Goal: Task Accomplishment & Management: Manage account settings

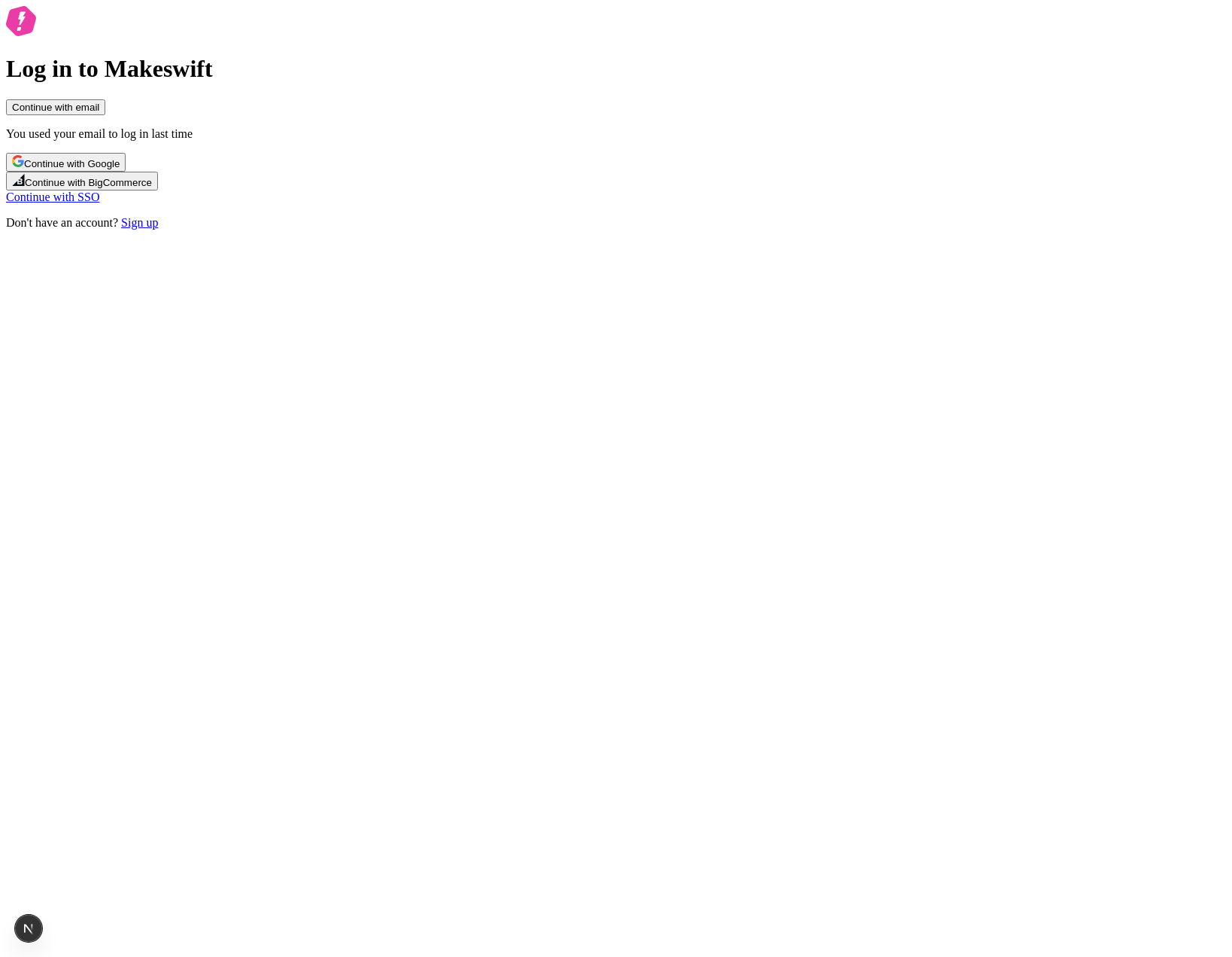
click at [125, 172] on button "Continue with Google" at bounding box center [65, 162] width 120 height 18
click at [774, 232] on div "Log in to Makeswift Continue with email You used your email to log in last time…" at bounding box center [615, 119] width 1220 height 227
click at [840, 232] on div "Log in to Makeswift Continue with email You used your email to log in last time…" at bounding box center [615, 119] width 1220 height 227
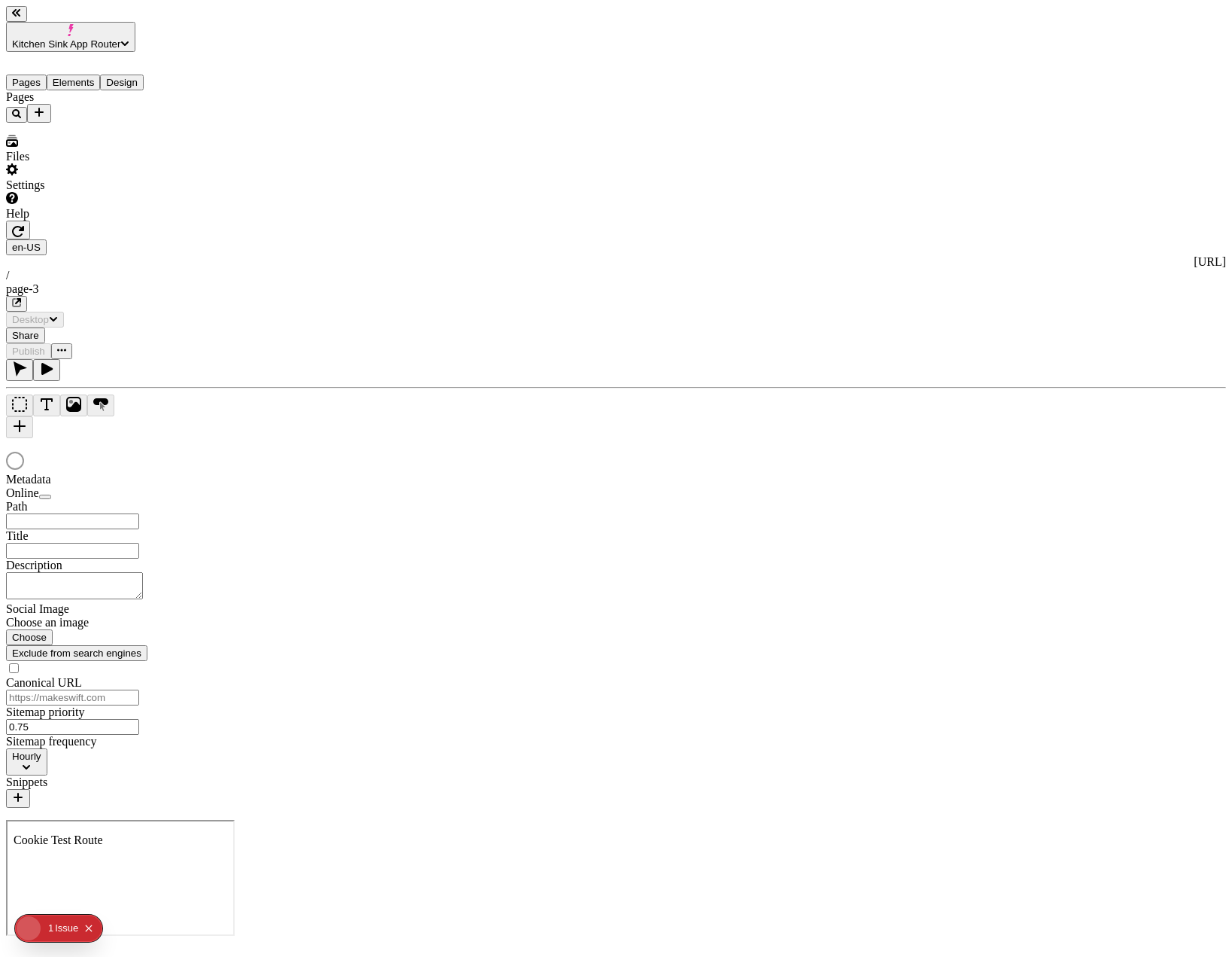
type input "/page-3"
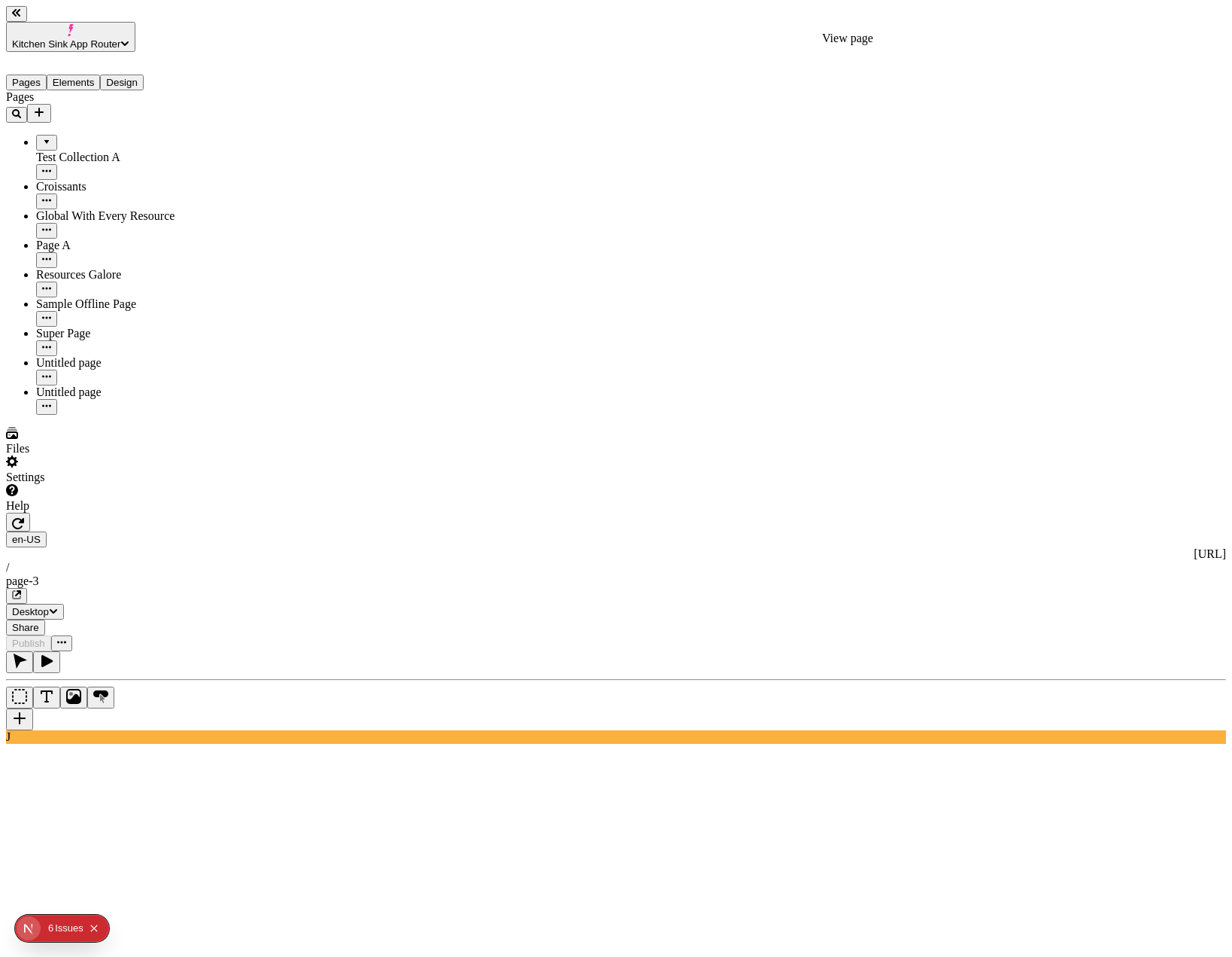
click at [21, 590] on icon "button" at bounding box center [16, 594] width 9 height 9
click at [39, 622] on span "Share" at bounding box center [26, 628] width 27 height 11
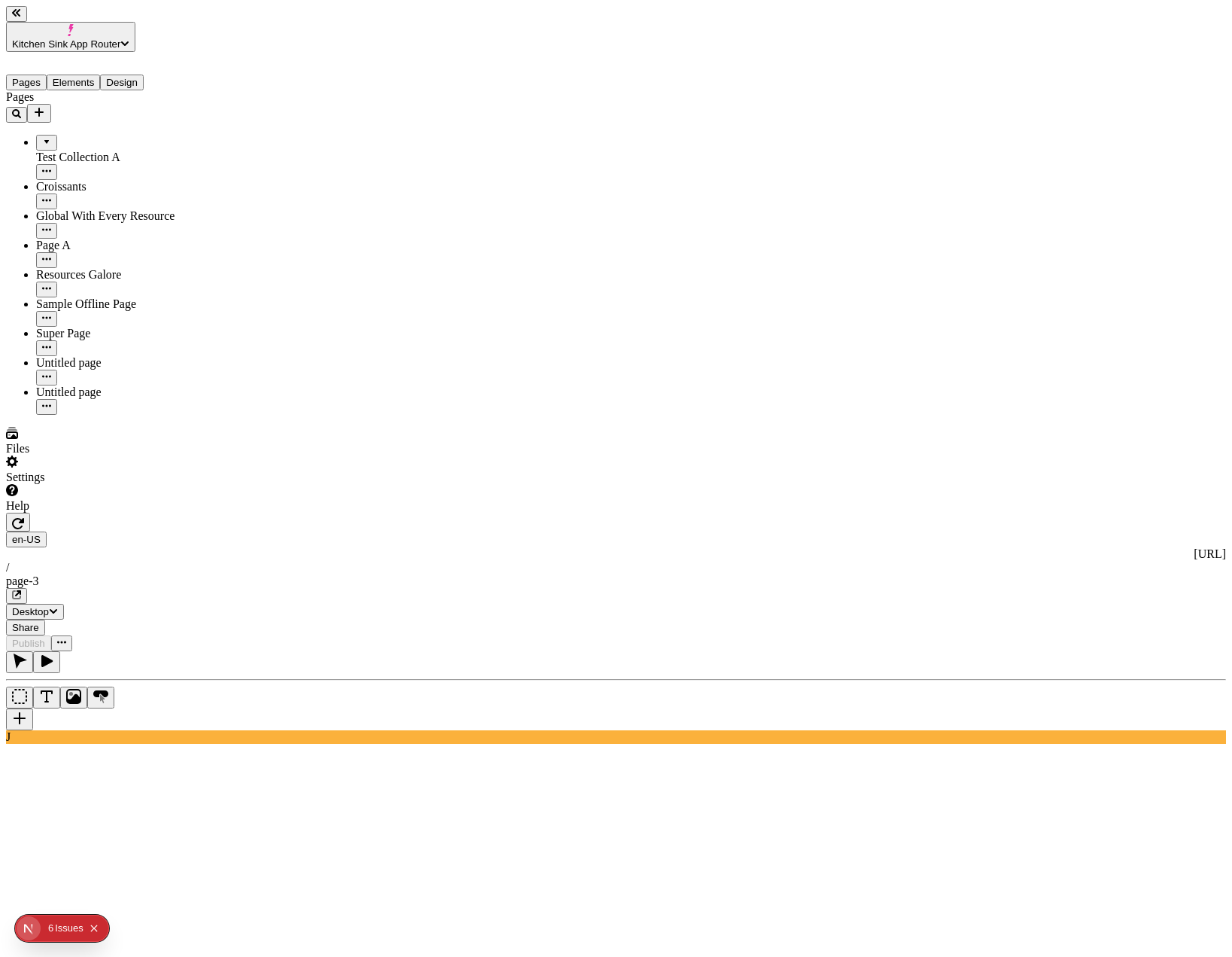
click at [39, 622] on span "Share" at bounding box center [26, 628] width 27 height 11
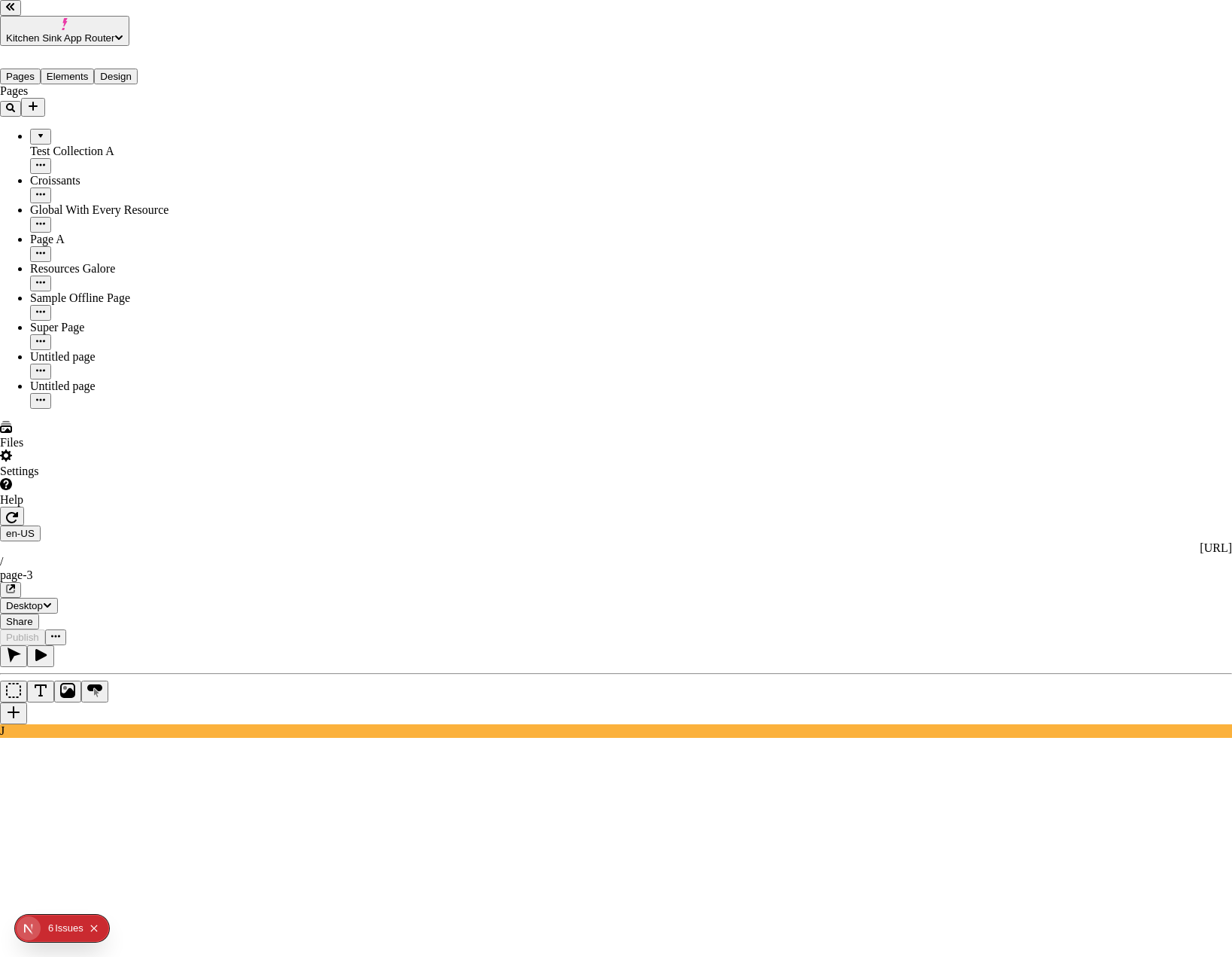
drag, startPoint x: 630, startPoint y: 487, endPoint x: 630, endPoint y: 397, distance: 90.0
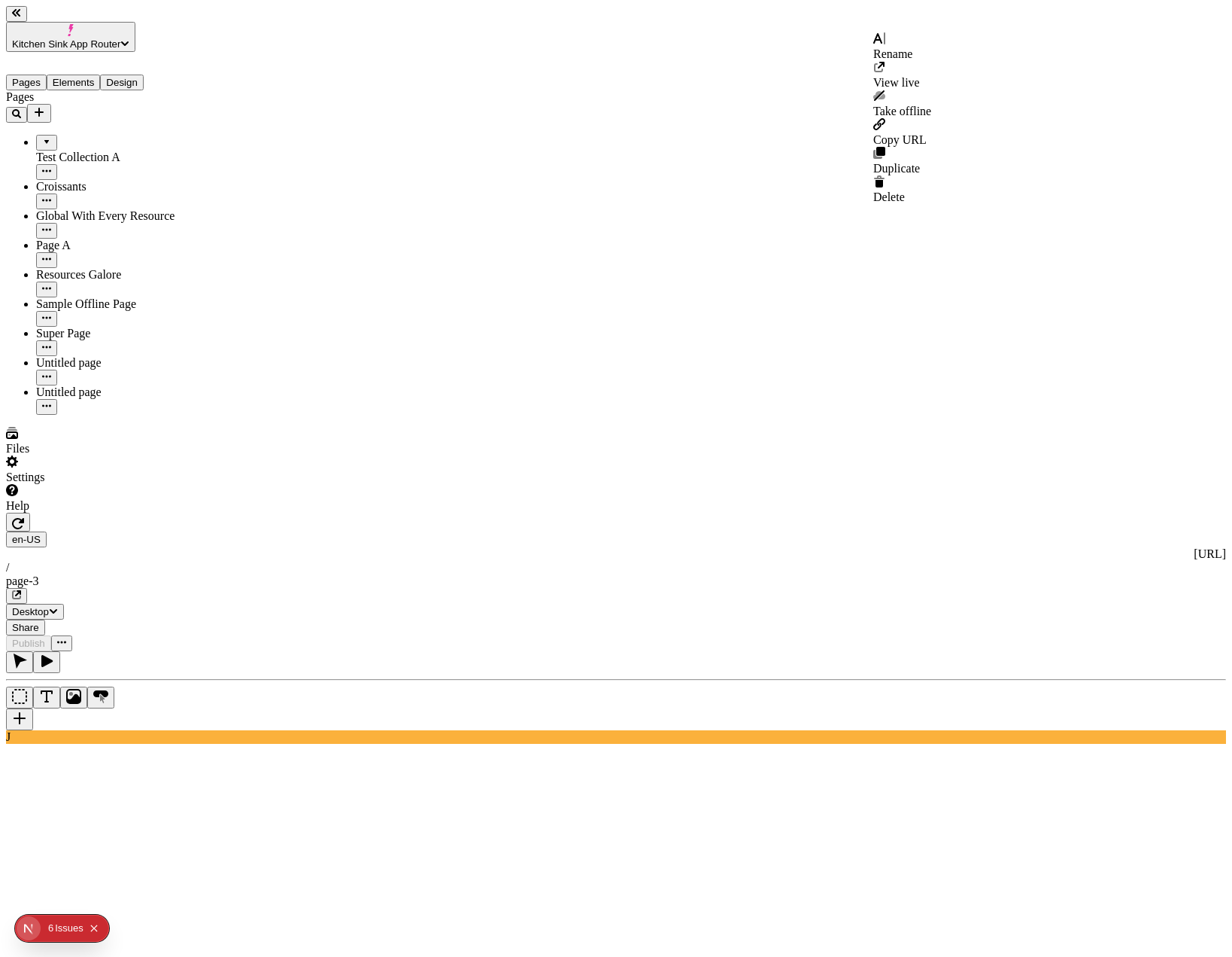
click at [66, 637] on icon "button" at bounding box center [61, 641] width 9 height 9
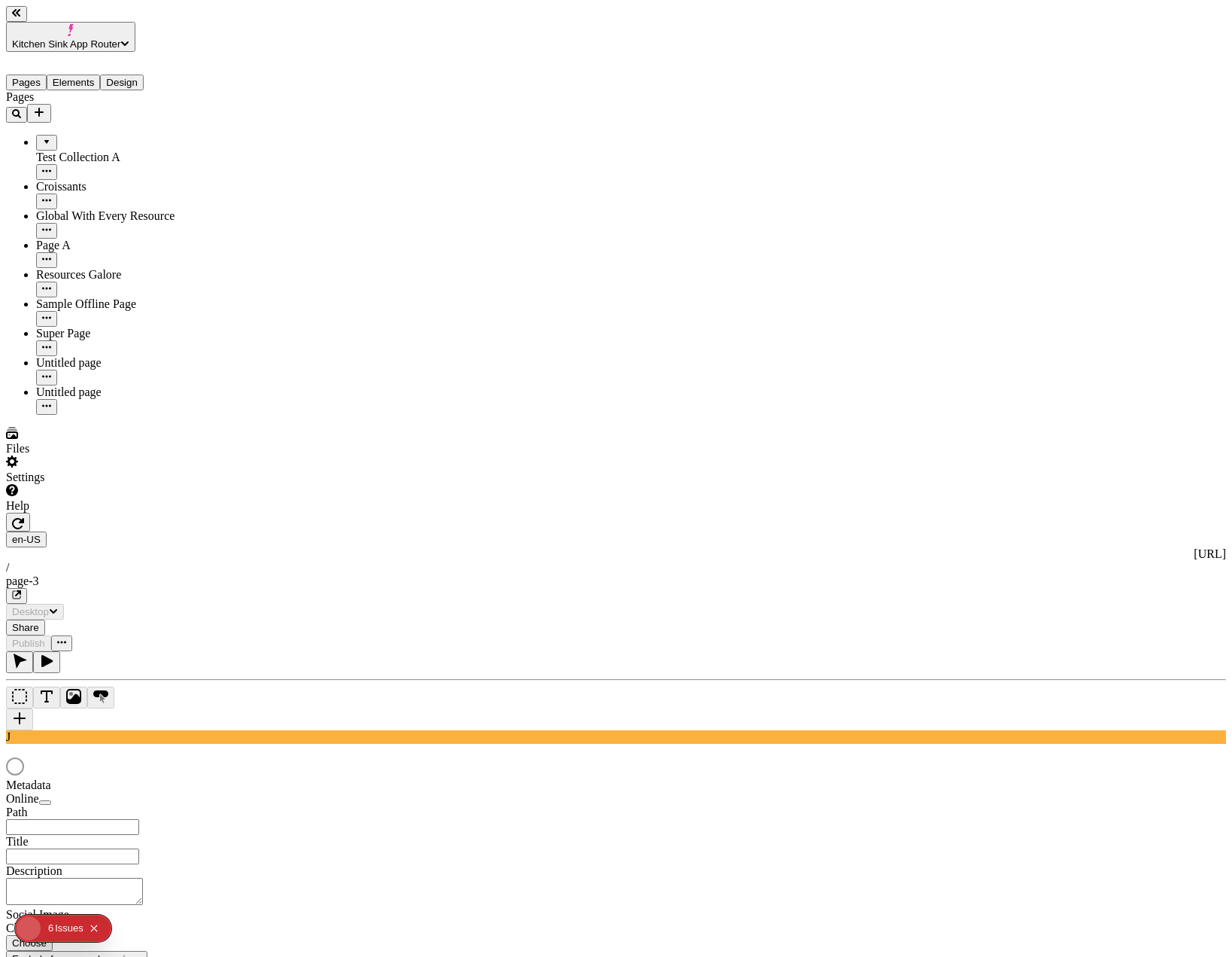
type input "/page-3"
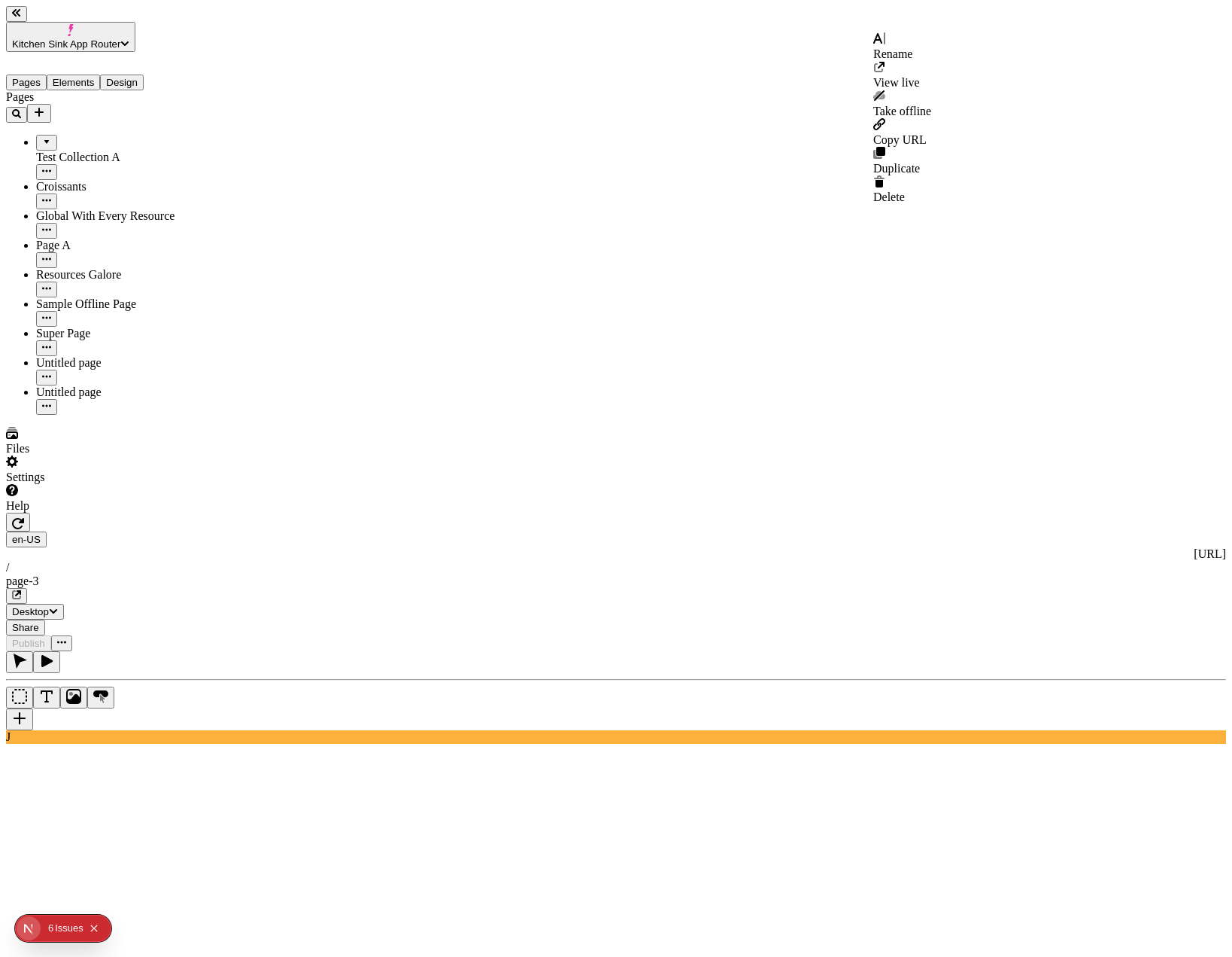
click at [66, 637] on icon "button" at bounding box center [61, 641] width 9 height 9
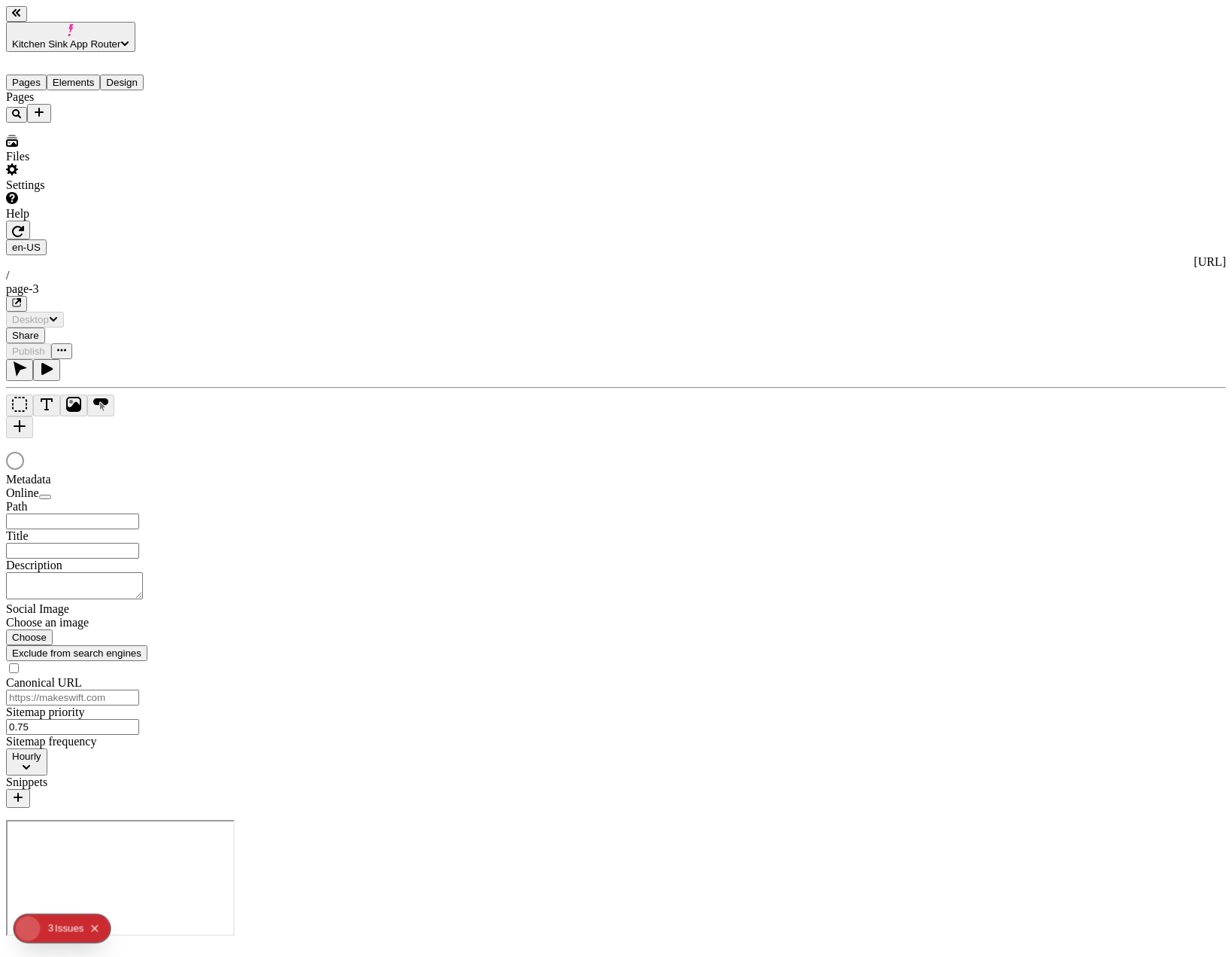
type input "/page-3"
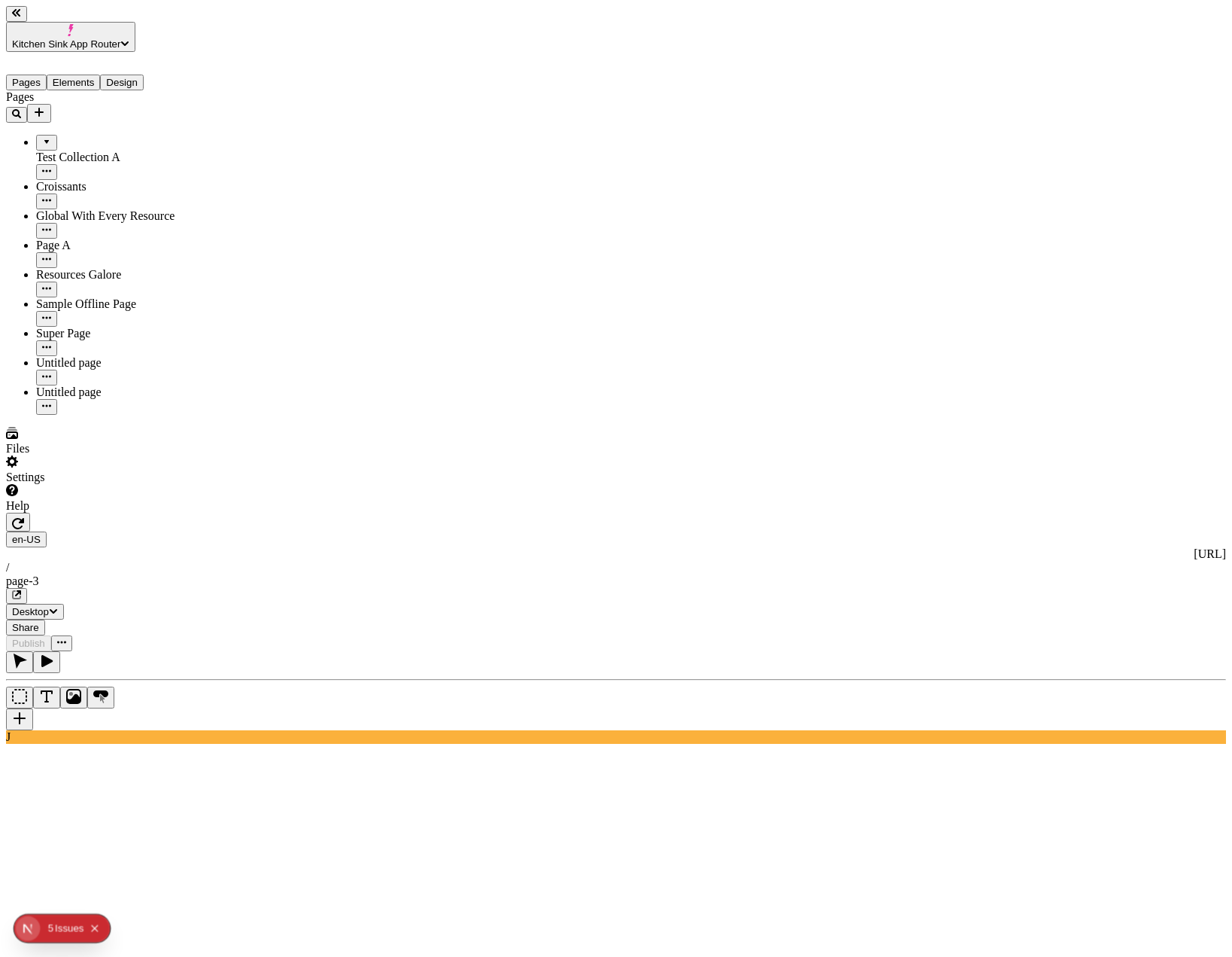
click at [54, 930] on div "5" at bounding box center [51, 928] width 6 height 28
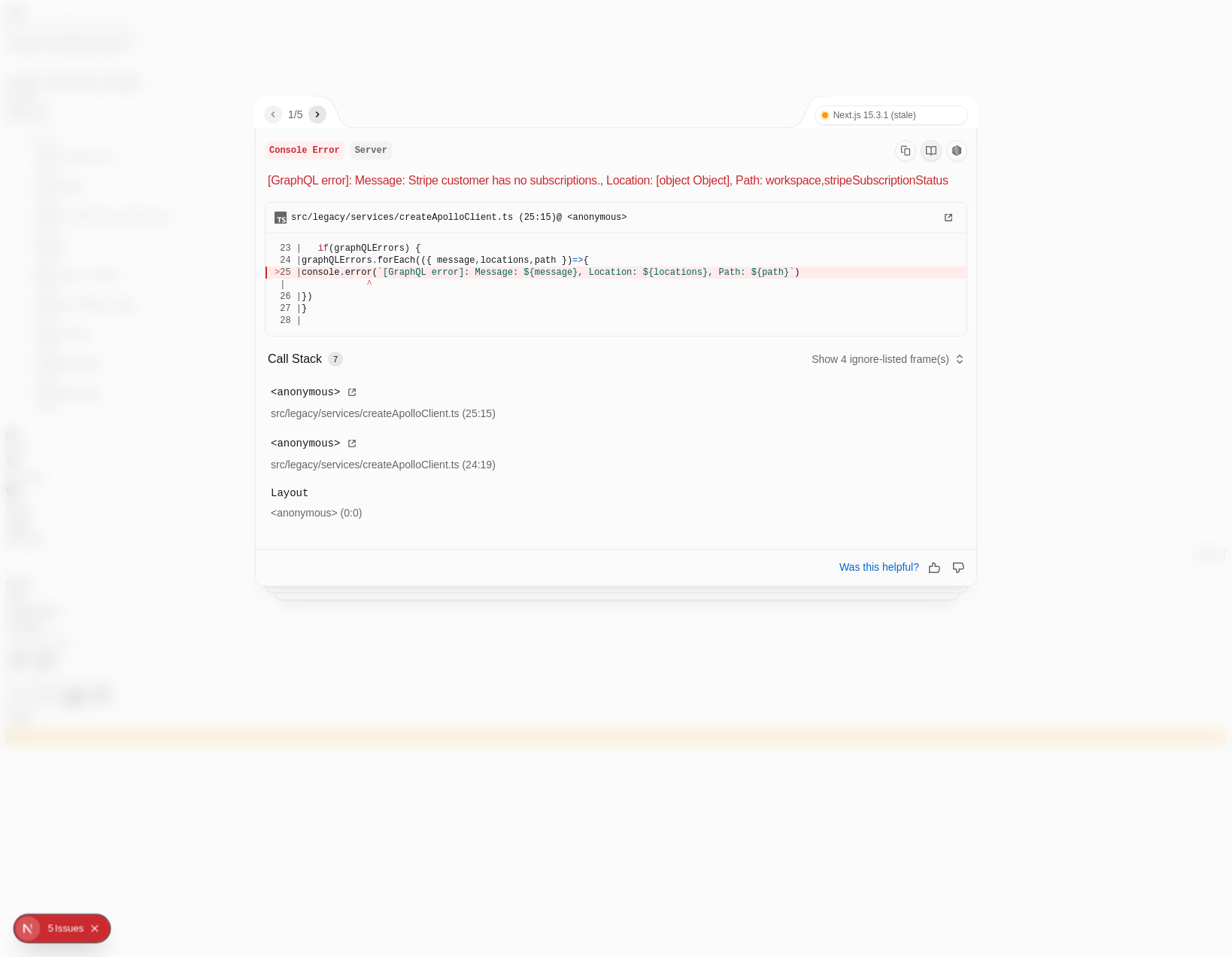
click at [337, 108] on div "1 / 5 Next.js 15.3.1 (stale) Turbopack" at bounding box center [617, 112] width 722 height 31
click at [332, 110] on div "1 / 5 Next.js 15.3.1 (stale) Turbopack" at bounding box center [617, 112] width 722 height 31
click at [320, 113] on icon "next" at bounding box center [317, 114] width 4 height 6
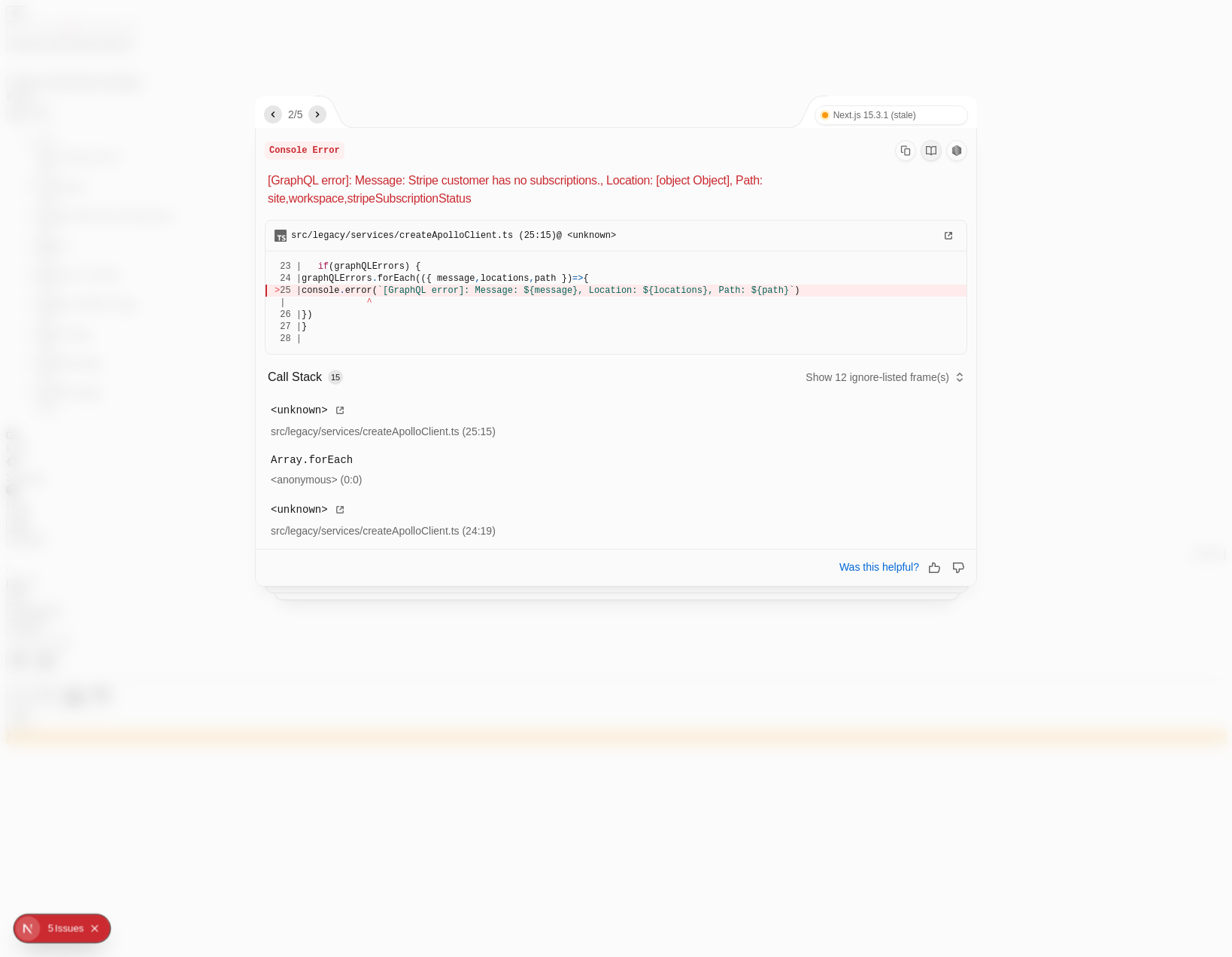
click at [320, 113] on icon "next" at bounding box center [317, 114] width 4 height 6
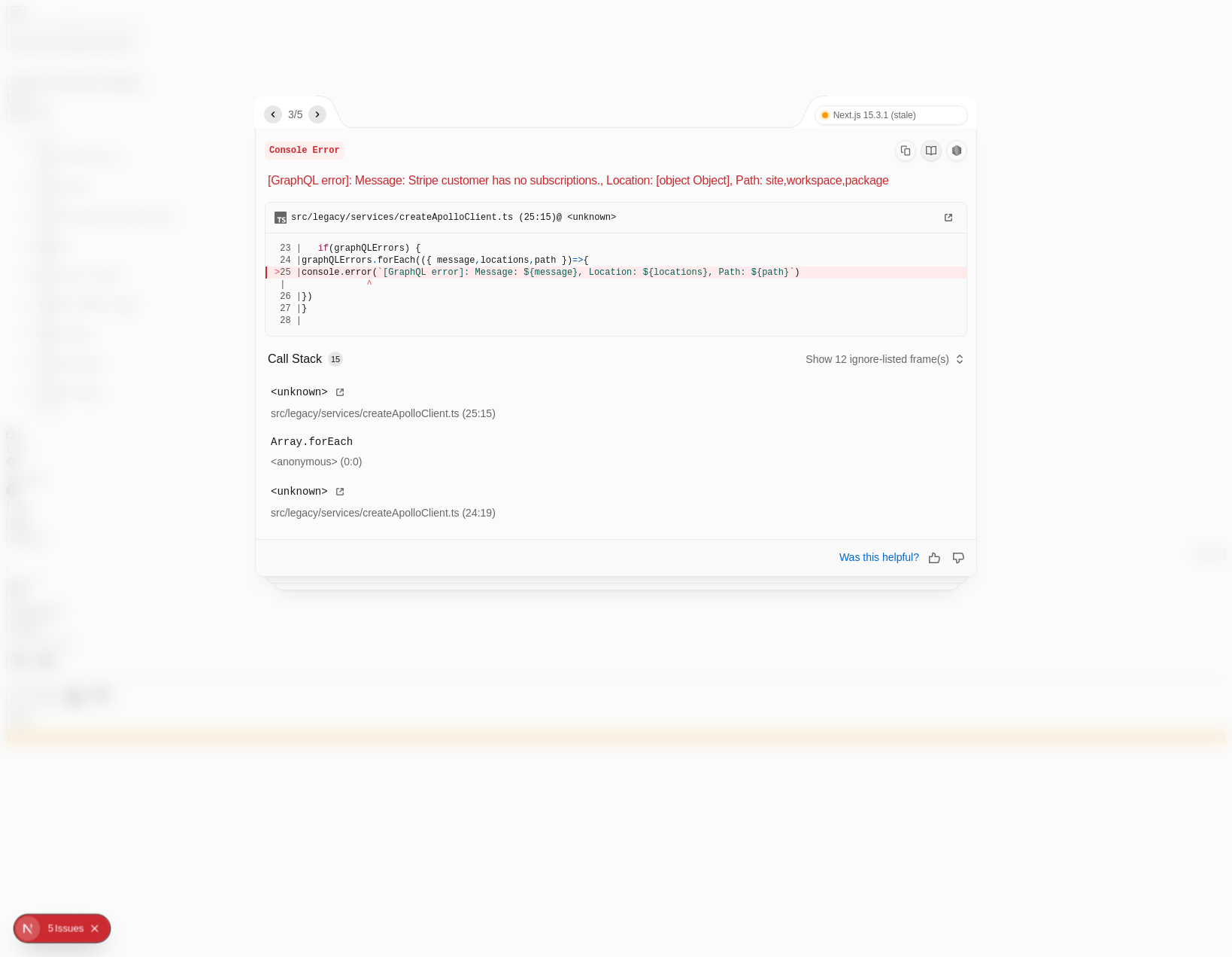
click at [320, 113] on icon "next" at bounding box center [317, 114] width 4 height 6
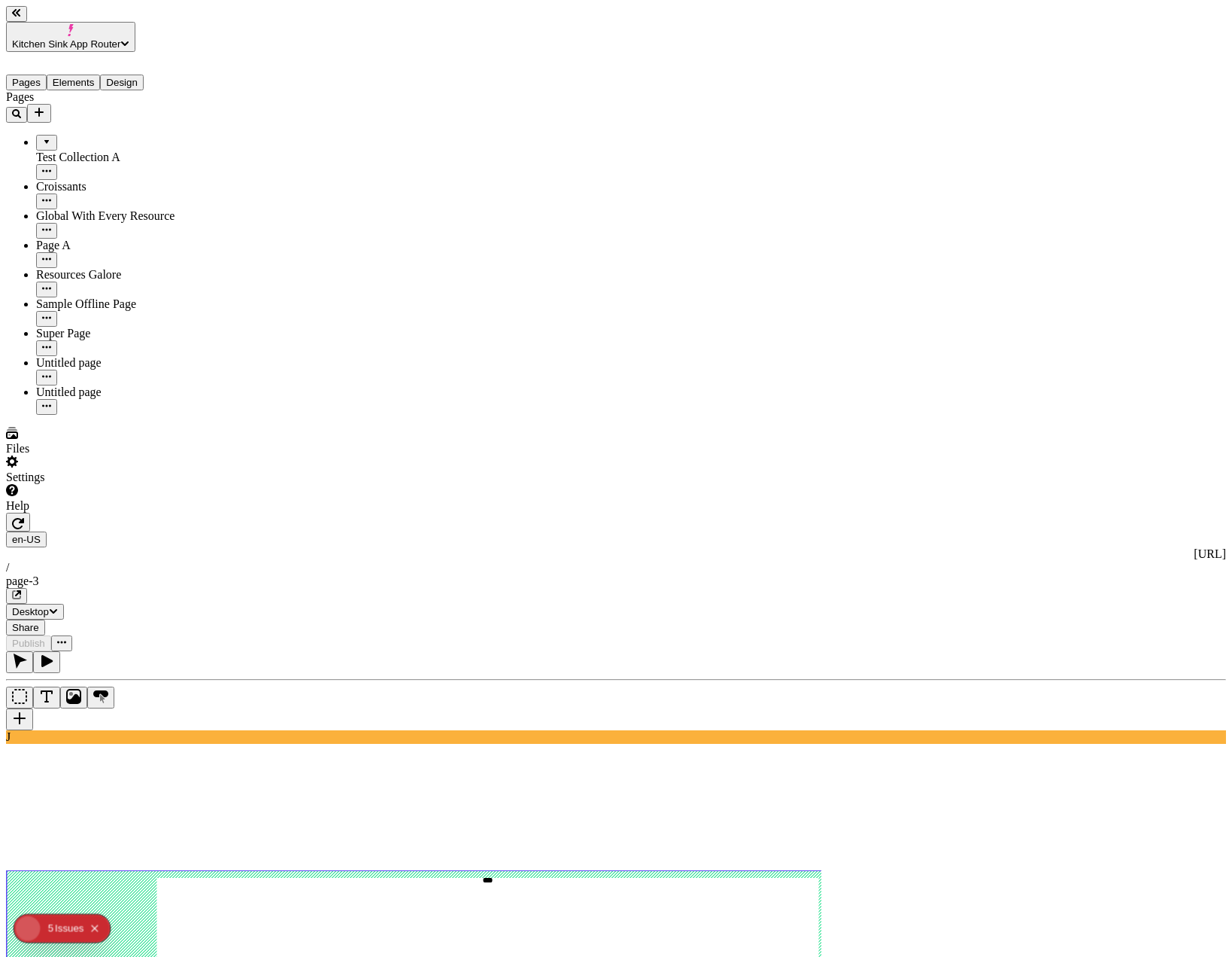
click at [72, 935] on div "Issue s" at bounding box center [69, 928] width 29 height 28
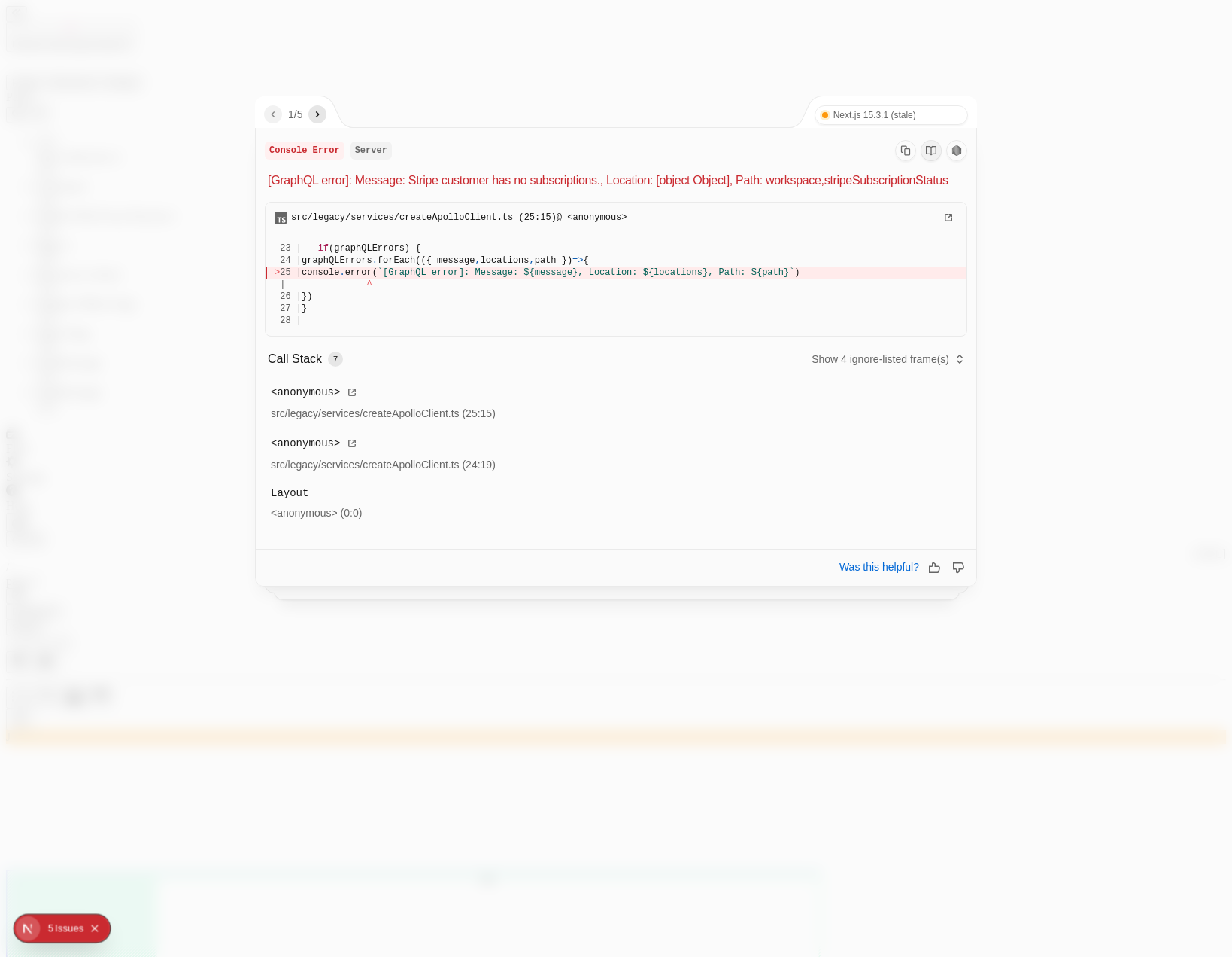
click at [317, 115] on icon "next" at bounding box center [317, 114] width 12 height 12
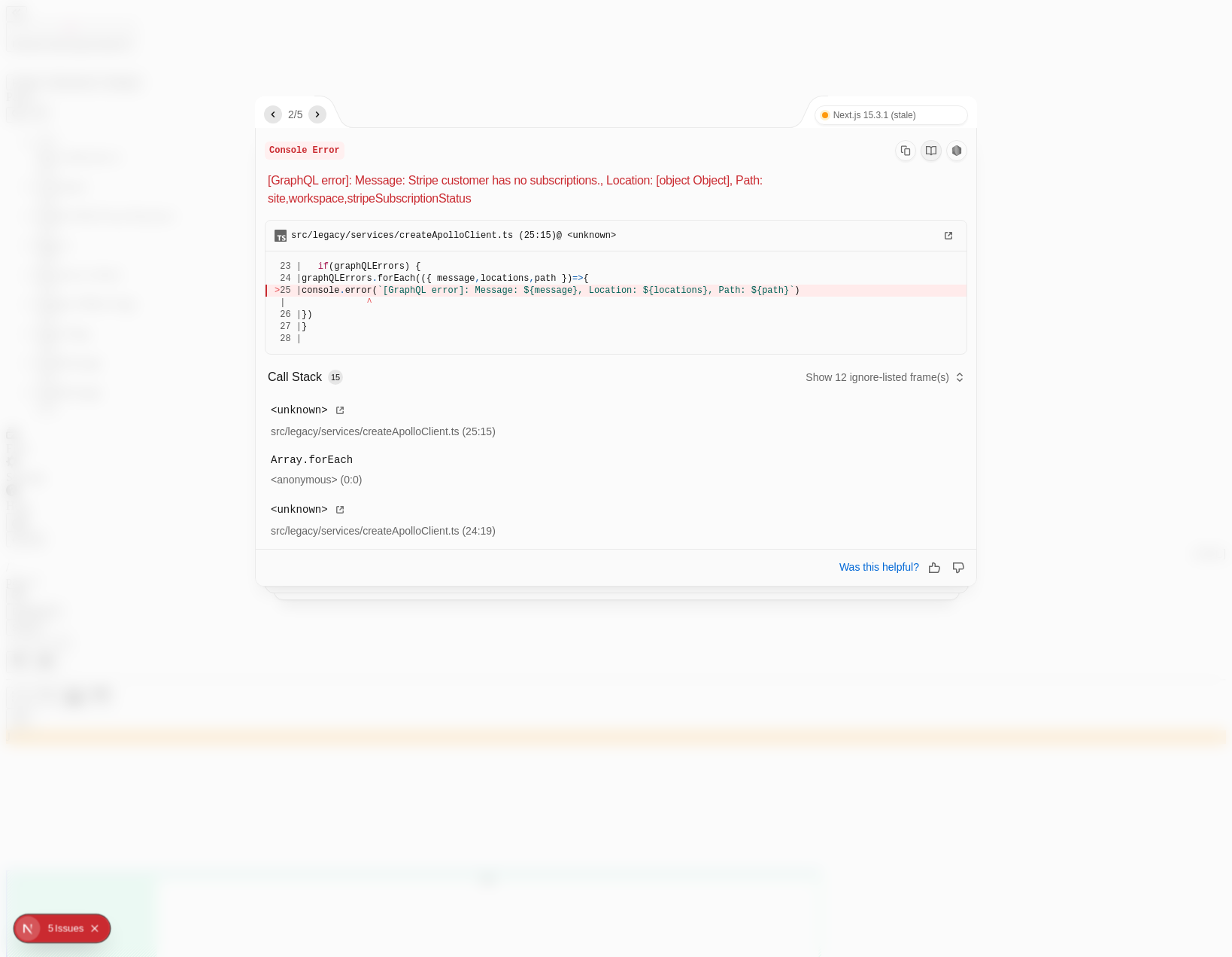
click at [317, 115] on icon "next" at bounding box center [317, 114] width 12 height 12
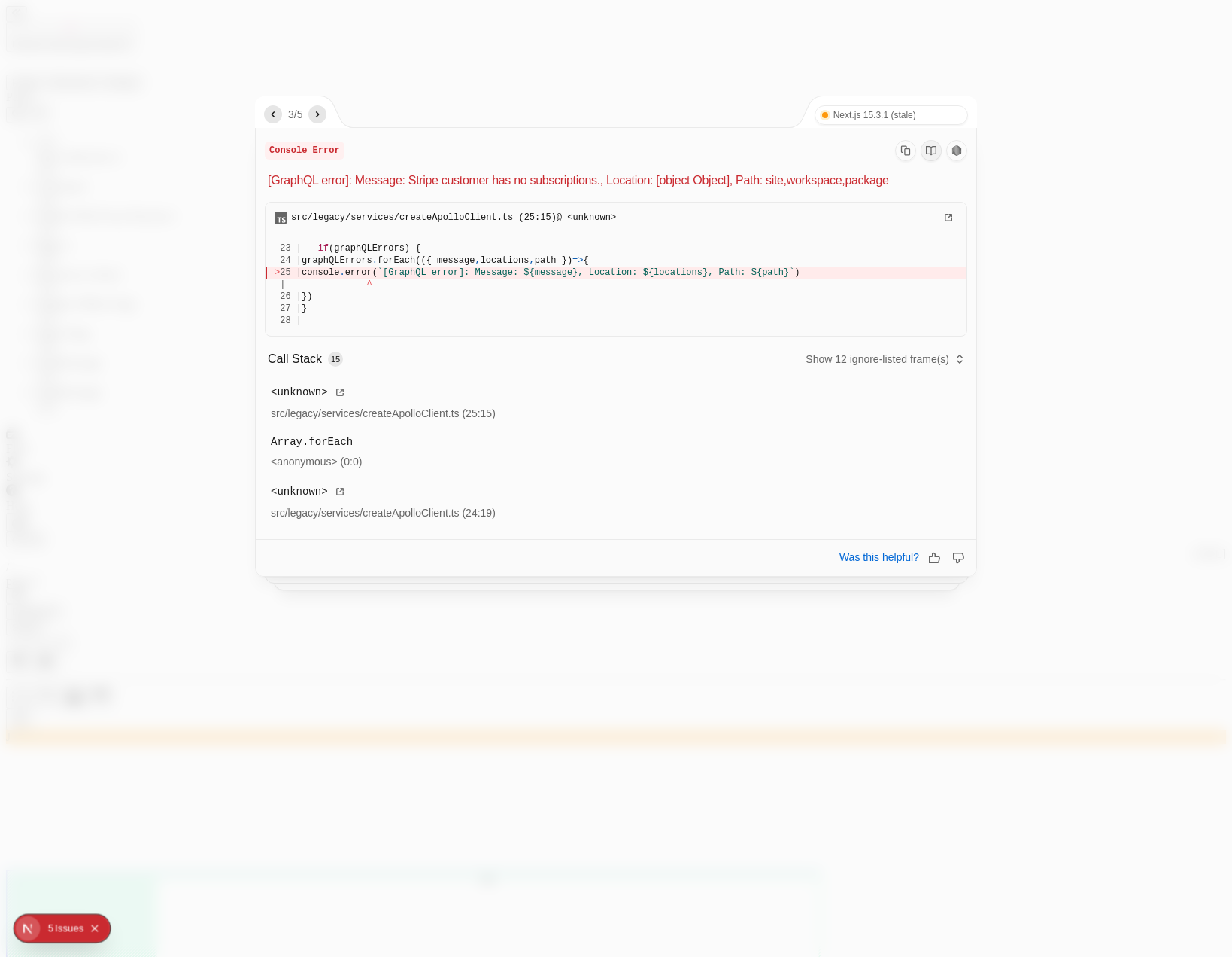
click at [317, 115] on icon "next" at bounding box center [317, 114] width 12 height 12
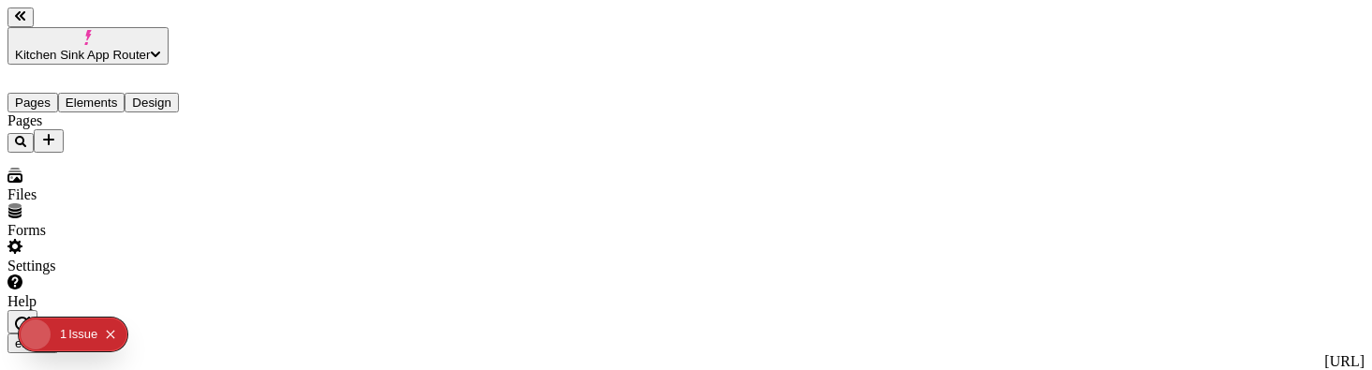
type input "/page-3"
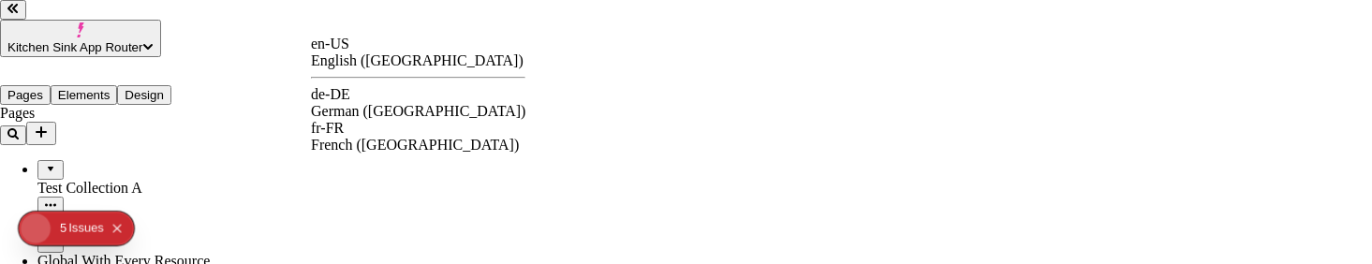
click at [360, 130] on div "fr-FR" at bounding box center [418, 128] width 215 height 17
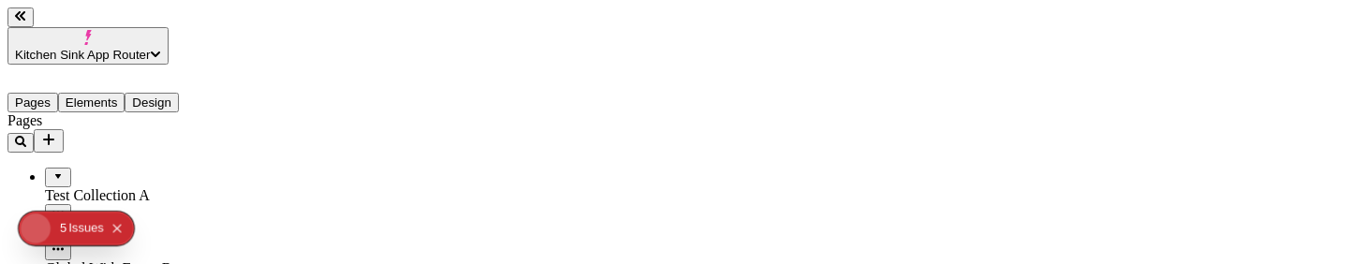
type input "/page-3-edited-localized-test"
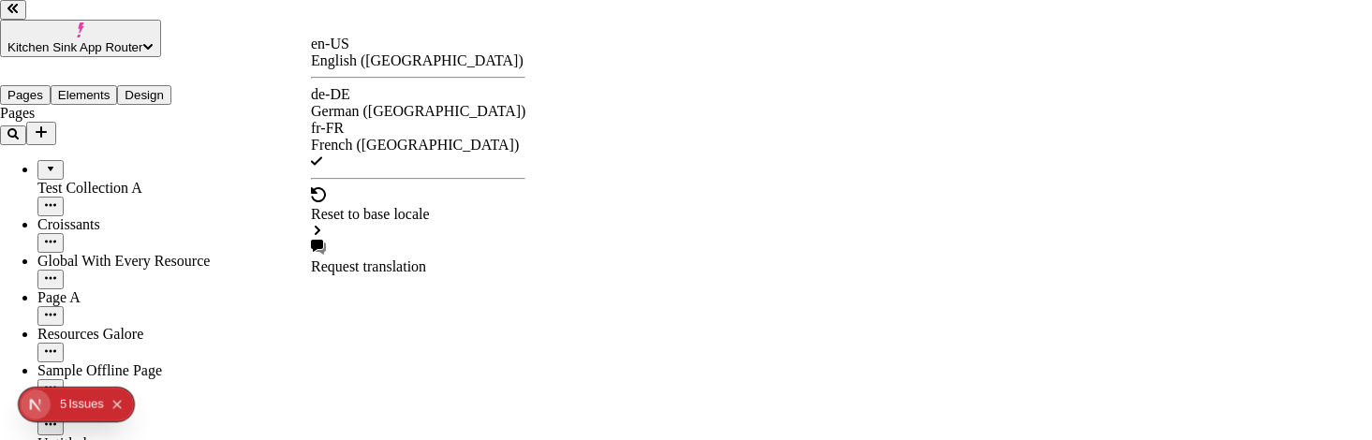
click at [370, 95] on div "de-DE" at bounding box center [418, 94] width 215 height 17
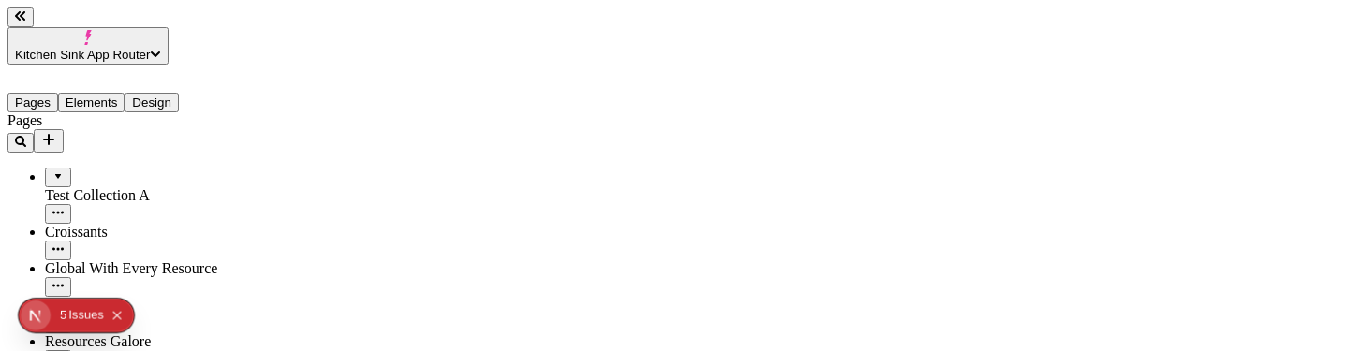
click at [121, 315] on icon "Collapse issues badge" at bounding box center [116, 315] width 11 height 11
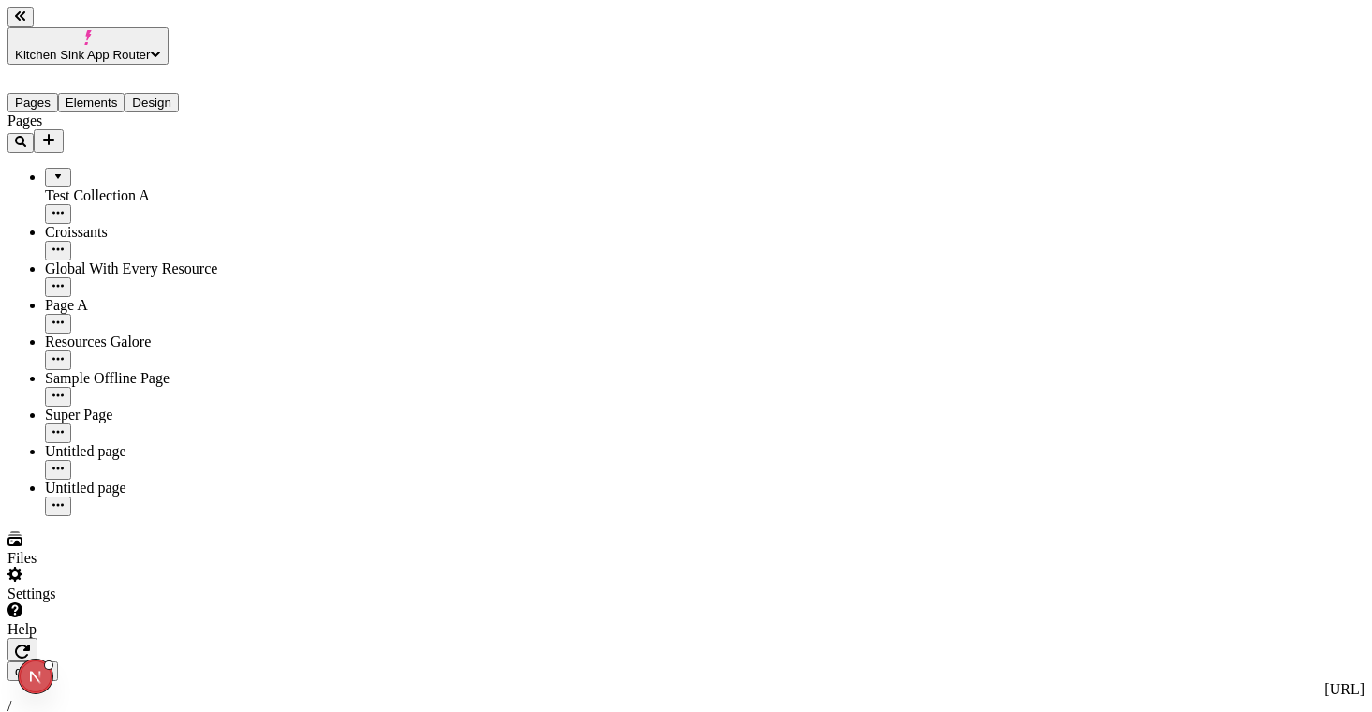
click at [39, 369] on icon "Open Next.js Dev Tools" at bounding box center [39, 676] width 37 height 37
click at [138, 369] on div "Pages Test Collection A Croissants Global With Every Resource Page A Resources …" at bounding box center [119, 314] width 225 height 404
click at [106, 369] on div "Settings" at bounding box center [119, 585] width 225 height 36
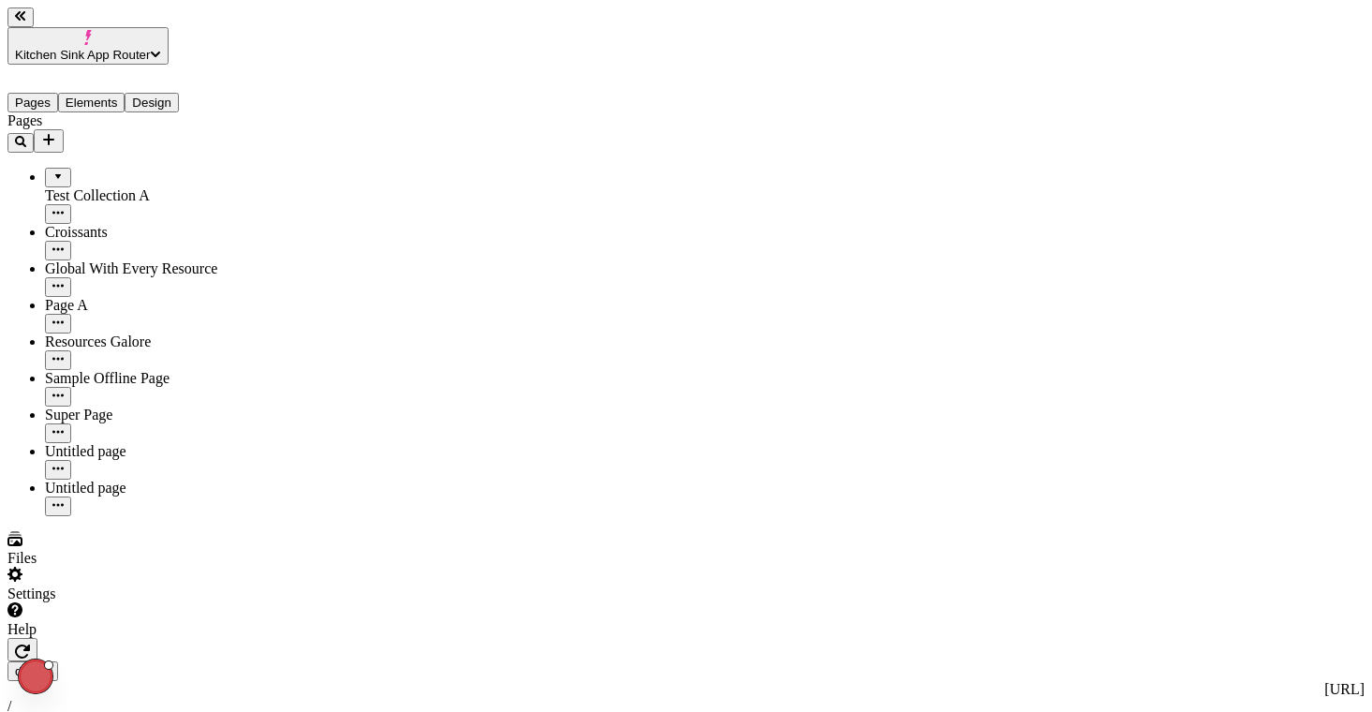
click at [169, 27] on button "Kitchen Sink App Router" at bounding box center [87, 45] width 161 height 37
